Goal: Find specific page/section: Find specific page/section

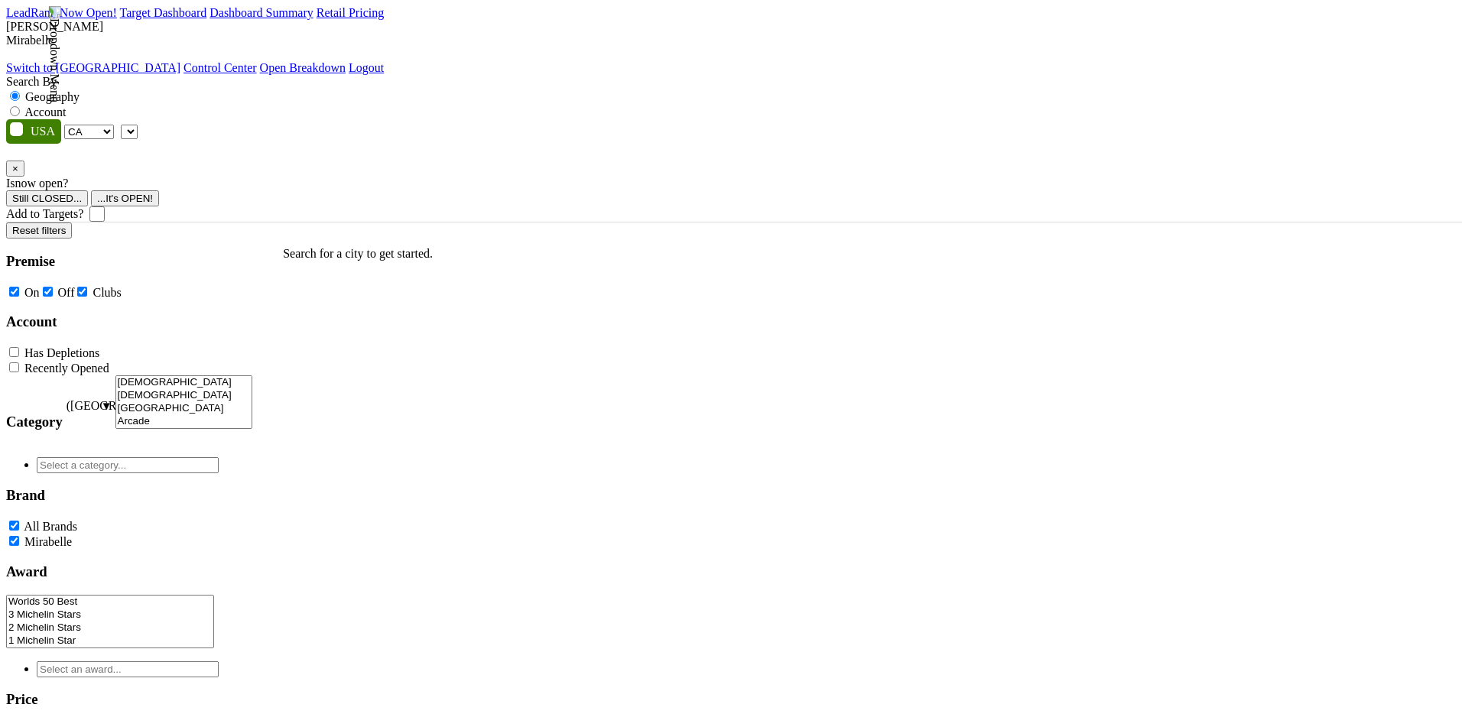
select select "CA"
select select
click at [61, 32] on img at bounding box center [54, 54] width 14 height 96
click at [66, 105] on label "Account" at bounding box center [44, 111] width 41 height 13
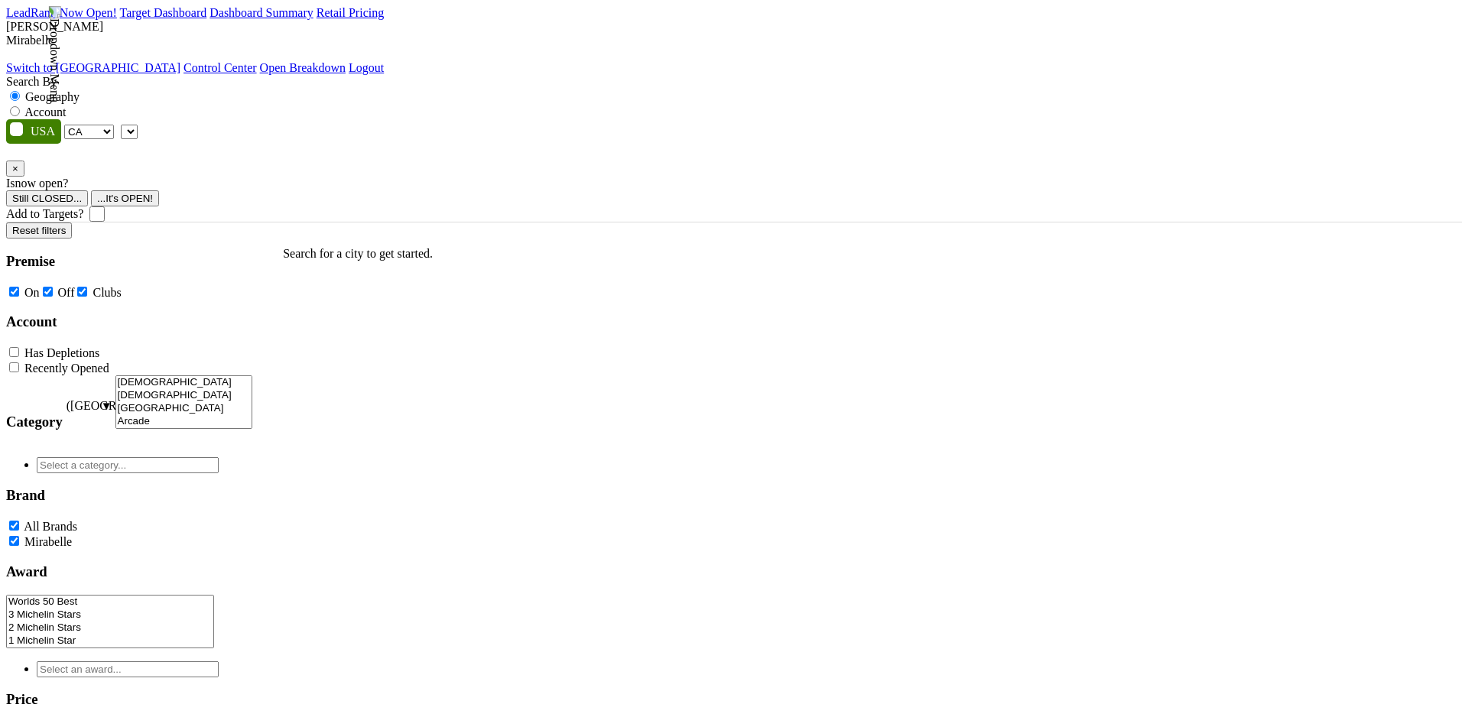
click at [20, 106] on input "Account" at bounding box center [15, 111] width 10 height 10
radio input "true"
click at [114, 125] on select "AK AL AR AZ CA CO CT DC DE FL GA HI IA ID IL IN KS KY LA MA MD ME MI MN MO MS M…" at bounding box center [89, 132] width 50 height 15
select select "AZ"
click at [105, 125] on select "AK AL AR AZ CA CO CT DC DE FL GA HI IA ID IL IN KS KY LA MA MD ME MI MN MO MS M…" at bounding box center [89, 132] width 50 height 15
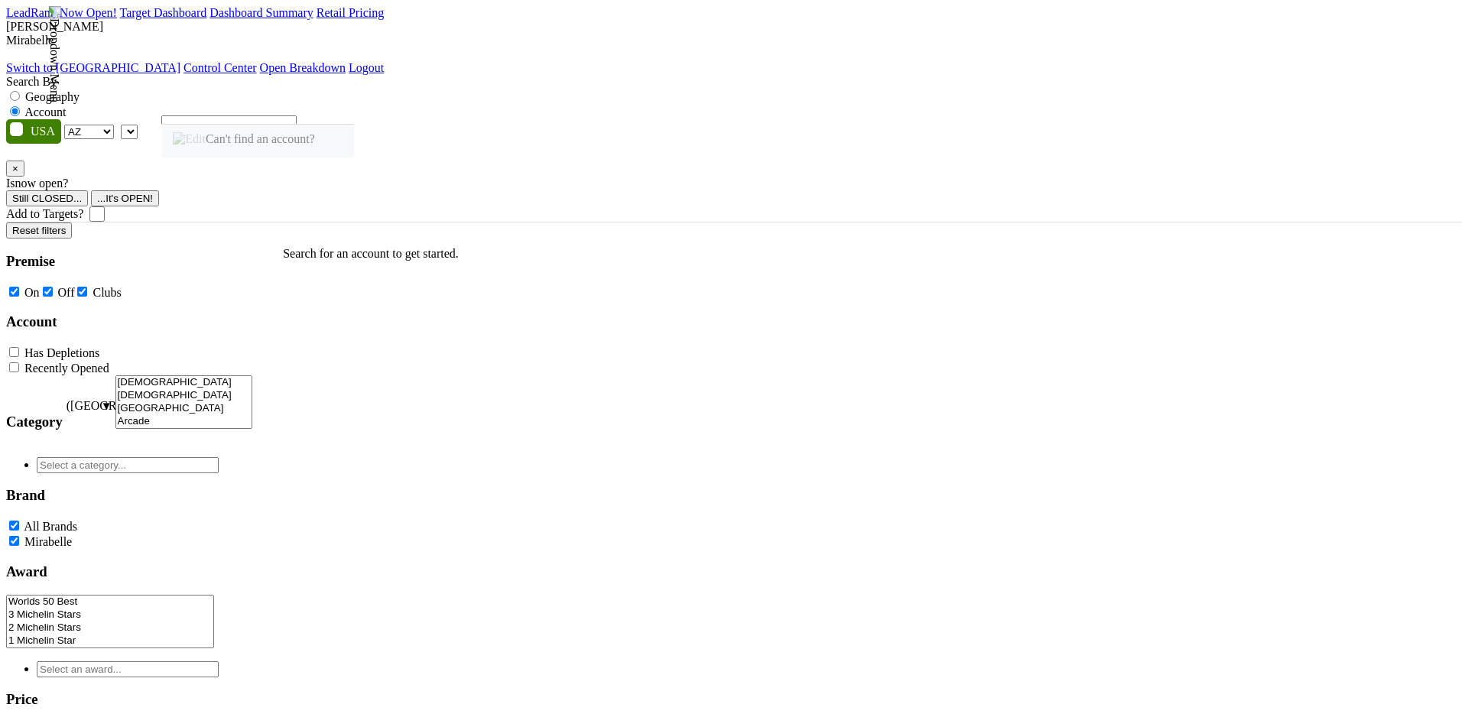
click at [1393, 28] on div "Dave Minnick Mirabelle Switch to Schramsberg Control Center Open Breakdown" at bounding box center [733, 47] width 1455 height 55
click at [61, 28] on img at bounding box center [54, 54] width 14 height 96
click at [180, 65] on link "Switch to Schramsberg" at bounding box center [93, 67] width 174 height 13
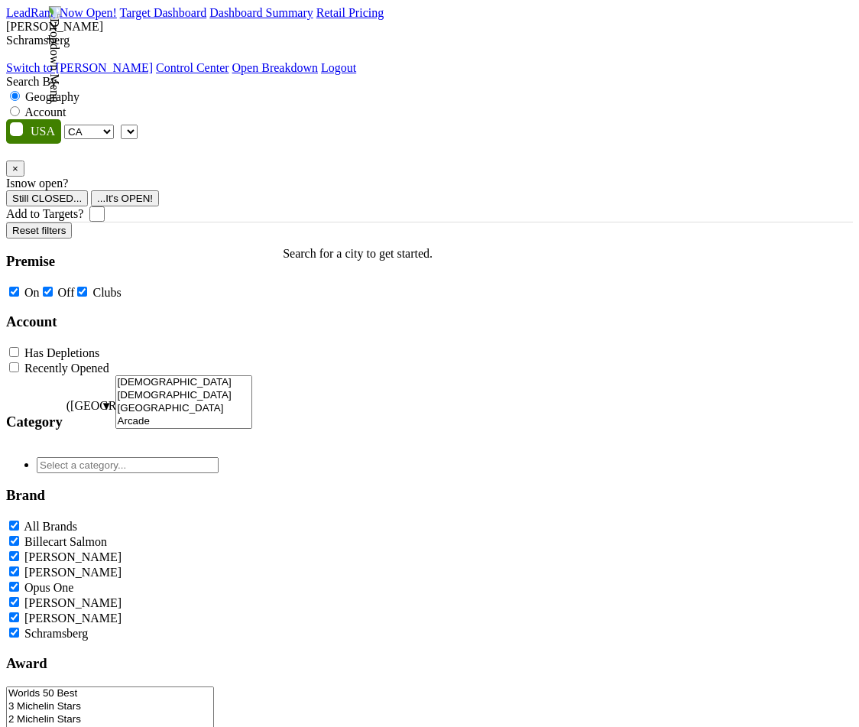
click at [108, 125] on select "AK AL AR AZ CA CO CT DC DE FL GA HI IA ID IL IN KS KY LA MA MD ME MI MN MO MS M…" at bounding box center [89, 132] width 50 height 15
select select "AZ"
click at [68, 125] on select "AK AL AR AZ CA CO CT DC DE FL GA HI IA ID IL IN KS KY LA MA MD ME MI MN MO MS M…" at bounding box center [89, 132] width 50 height 15
click at [66, 105] on label "Account" at bounding box center [44, 111] width 41 height 13
click at [20, 106] on input "Account" at bounding box center [15, 111] width 10 height 10
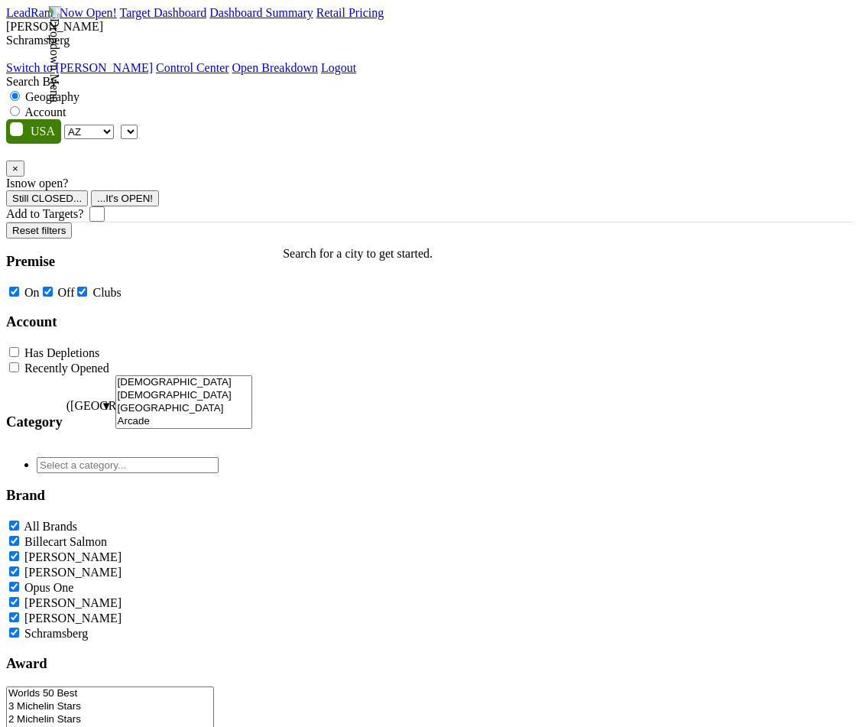
radio input "true"
click at [61, 29] on img at bounding box center [54, 54] width 14 height 96
click at [153, 65] on link "Switch to Mirabelle" at bounding box center [79, 67] width 147 height 13
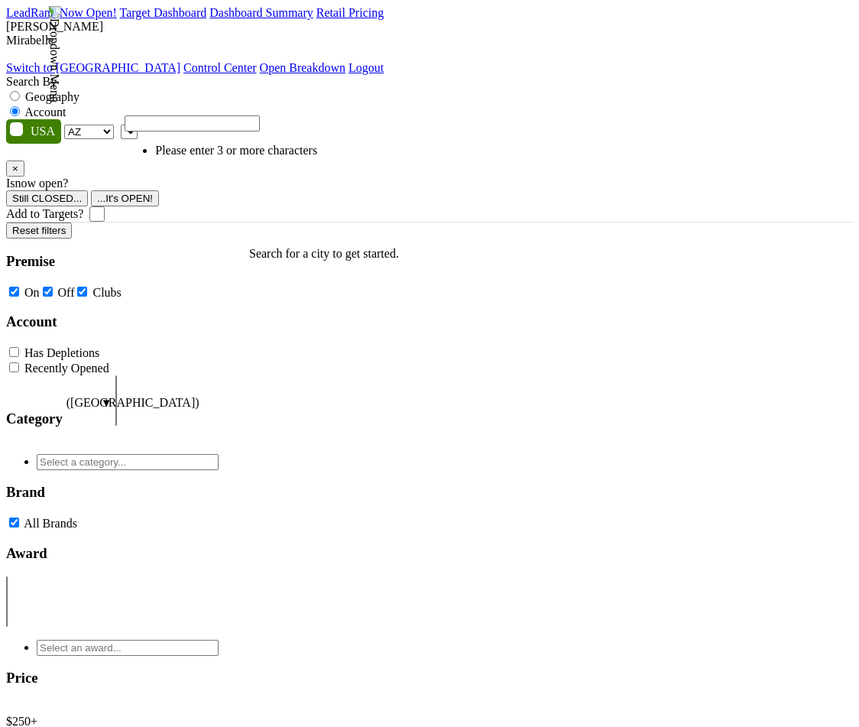
select select "AZ"
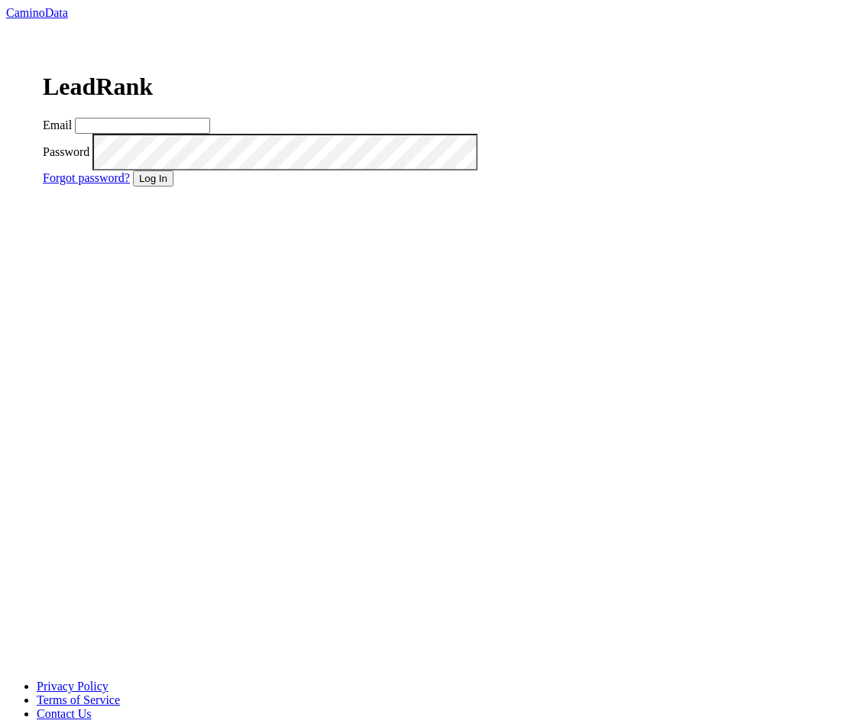
click at [545, 81] on main "LeadRank Email Password Forgot password? Log In" at bounding box center [429, 324] width 847 height 609
